Goal: Check status: Check status

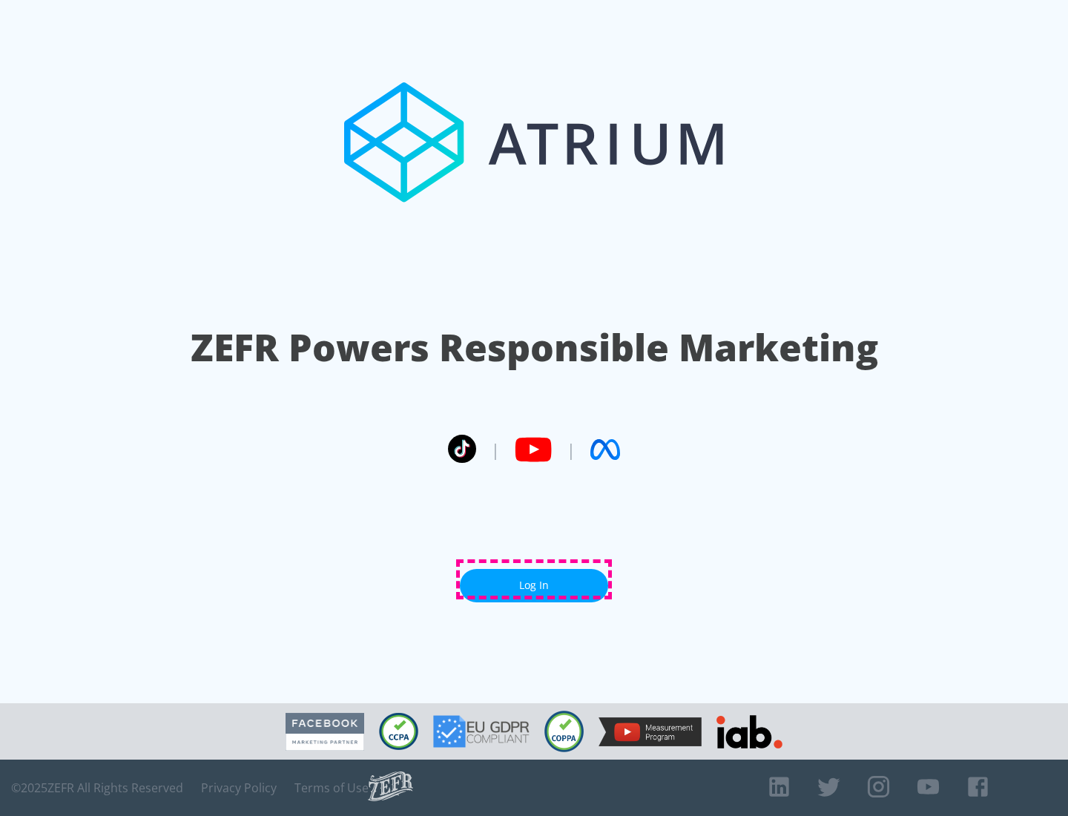
click at [534, 579] on link "Log In" at bounding box center [534, 585] width 148 height 33
